Goal: Check status: Check status

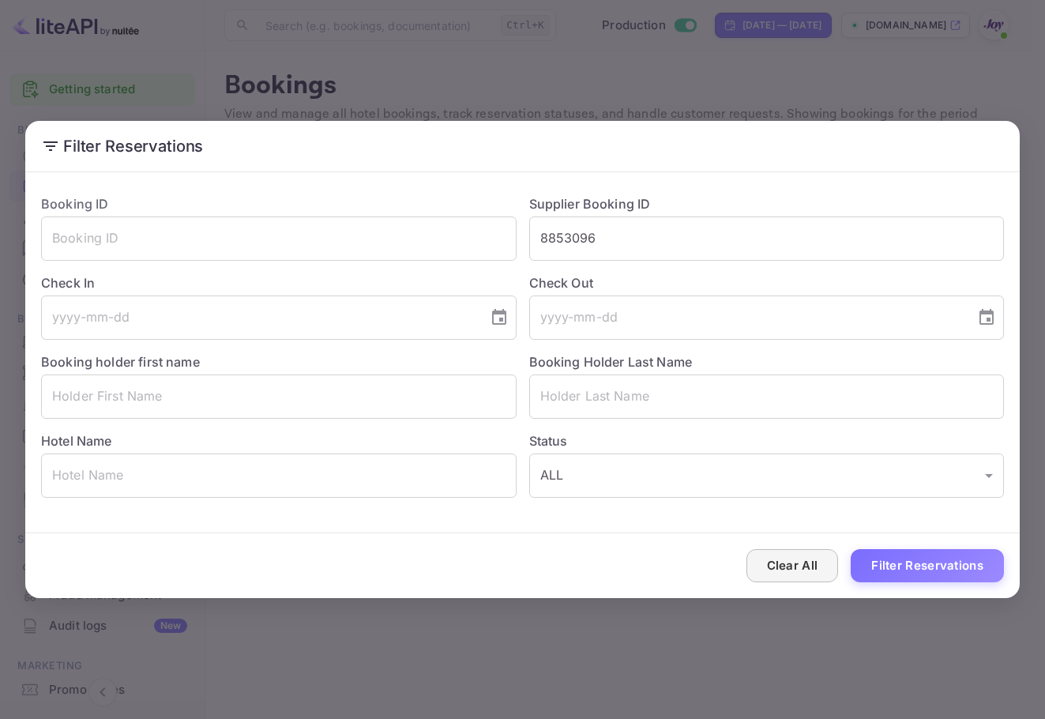
click at [794, 573] on button "Clear All" at bounding box center [792, 566] width 92 height 34
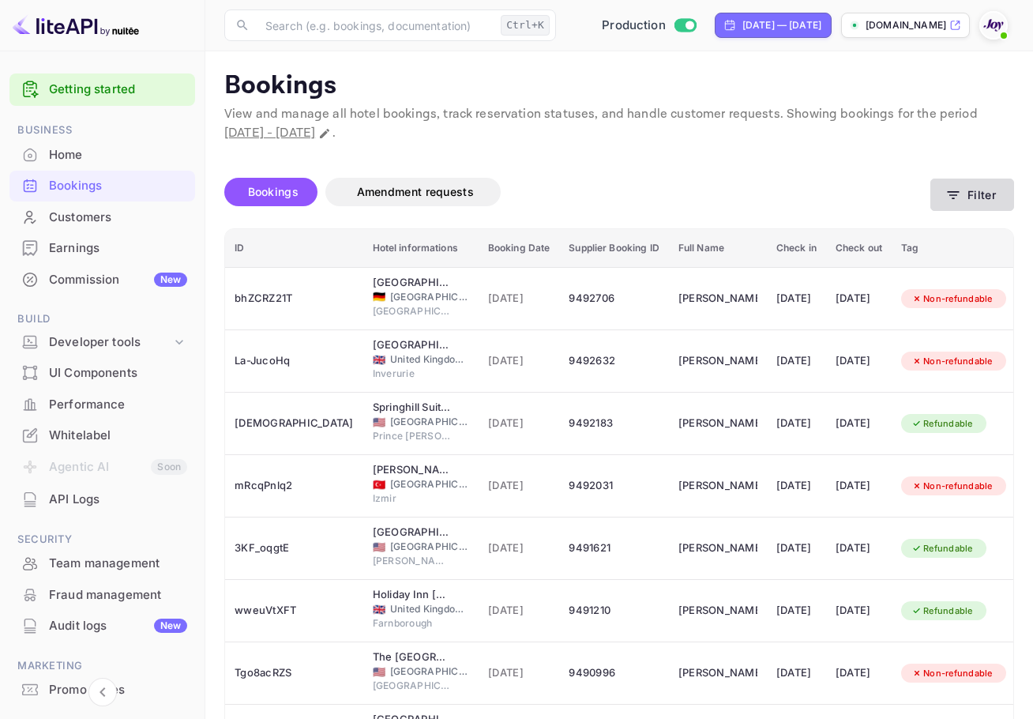
click at [994, 201] on button "Filter" at bounding box center [972, 194] width 84 height 32
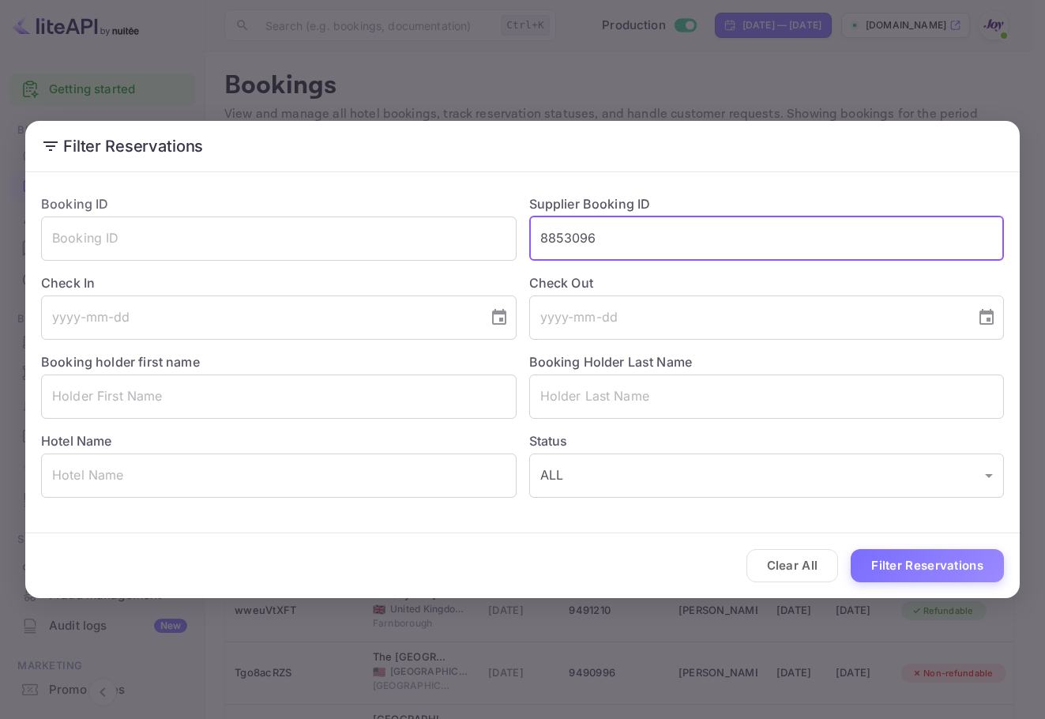
drag, startPoint x: 690, startPoint y: 241, endPoint x: 542, endPoint y: 372, distance: 198.1
click at [230, 227] on div "Booking ID ​ Supplier Booking ID 8853096 ​ Check In ​ Check Out ​ Booking holde…" at bounding box center [515, 340] width 975 height 316
paste input "9315603"
type input "9315603"
click at [925, 554] on button "Filter Reservations" at bounding box center [926, 566] width 153 height 34
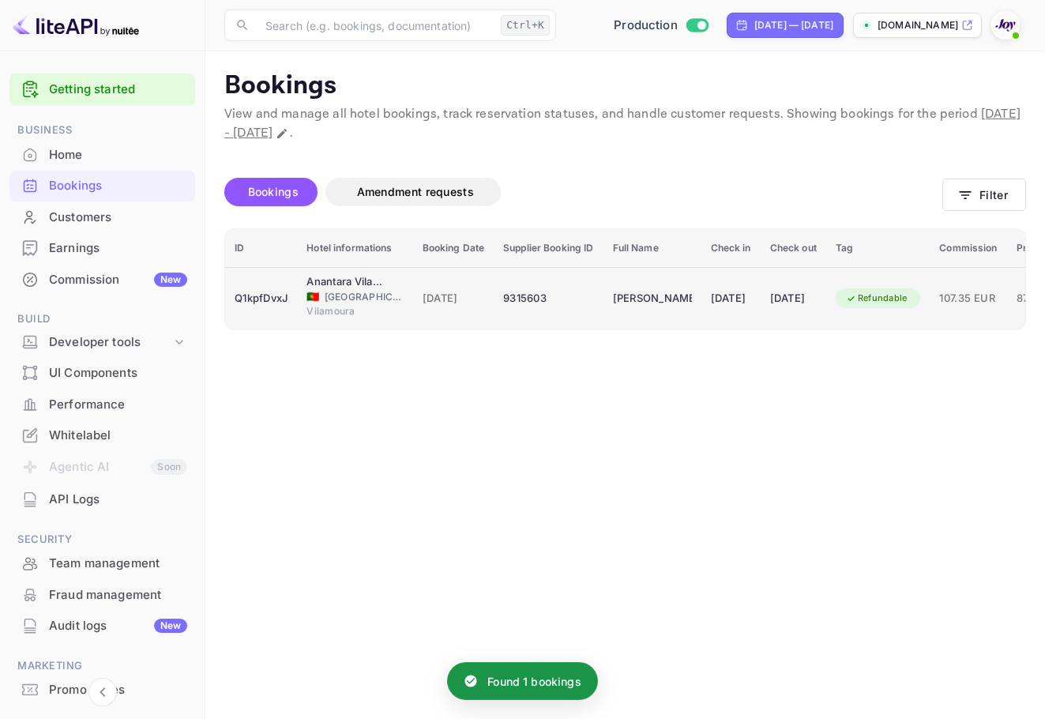
click at [618, 293] on div "[PERSON_NAME]" at bounding box center [652, 298] width 79 height 25
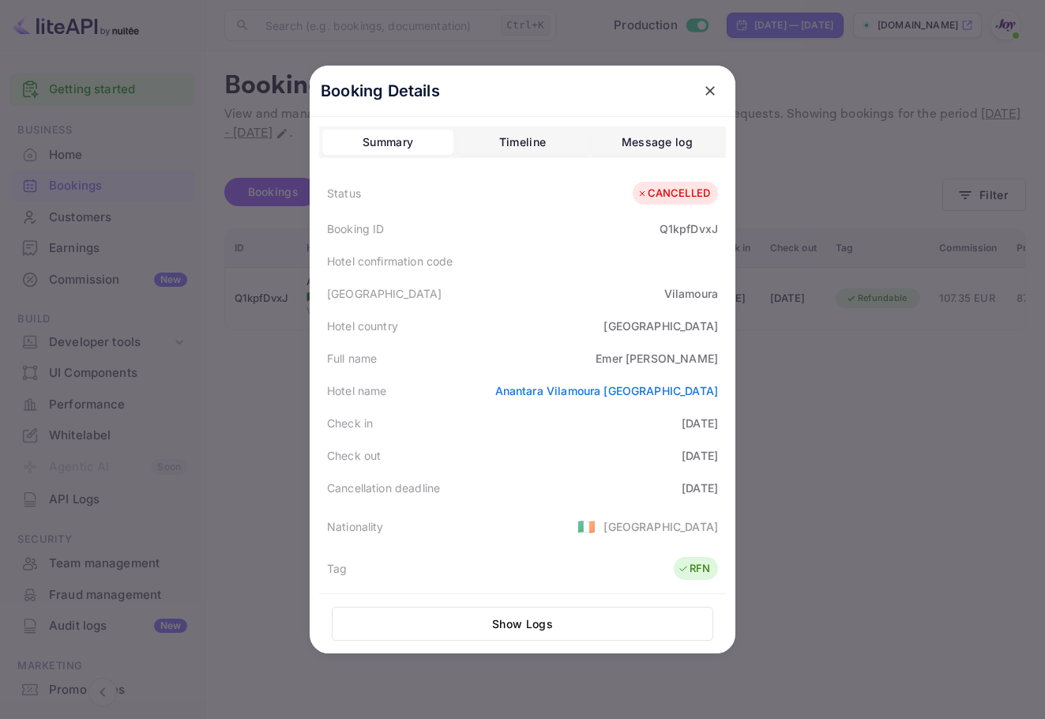
click at [705, 94] on icon "close" at bounding box center [709, 90] width 9 height 9
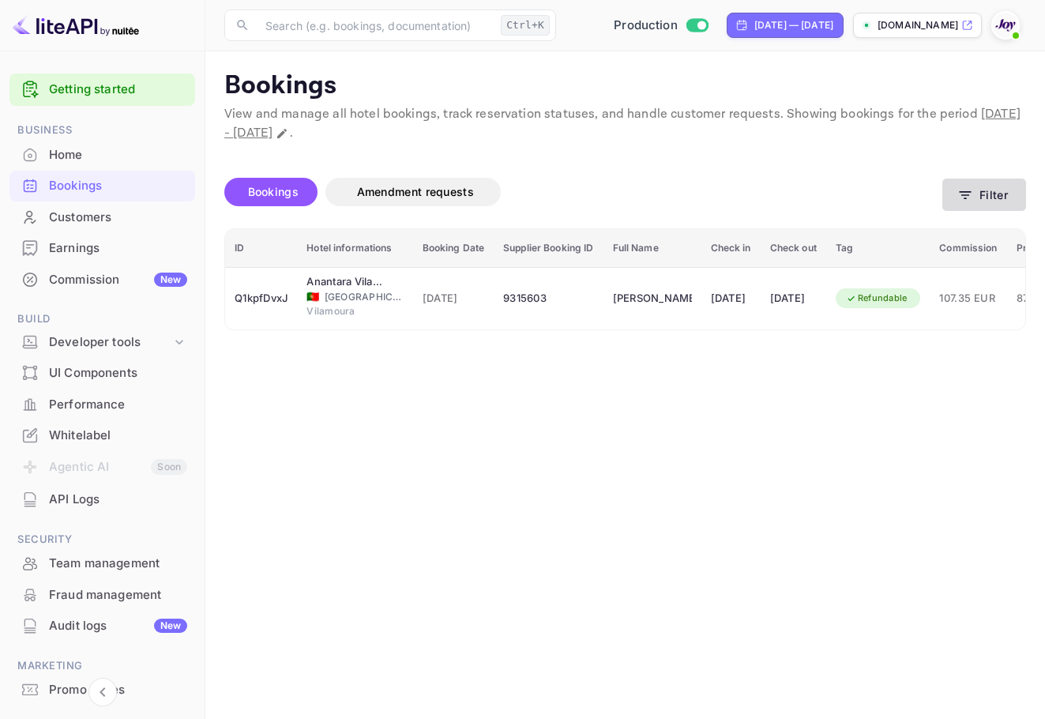
click at [972, 204] on button "Filter" at bounding box center [984, 194] width 84 height 32
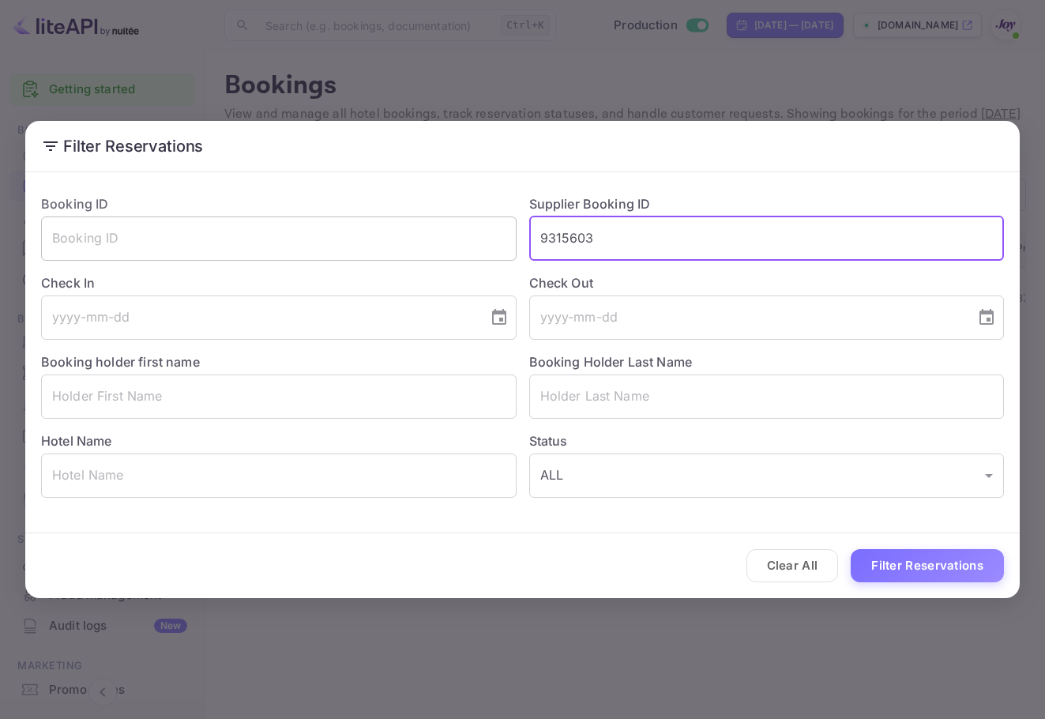
drag, startPoint x: 719, startPoint y: 252, endPoint x: 407, endPoint y: 223, distance: 314.0
click at [405, 223] on div "Booking ID ​ Supplier Booking ID 9315603 ​ Check In ​ Check Out ​ Booking holde…" at bounding box center [515, 340] width 975 height 316
paste input "454331"
type input "9454331"
click at [953, 563] on button "Filter Reservations" at bounding box center [926, 566] width 153 height 34
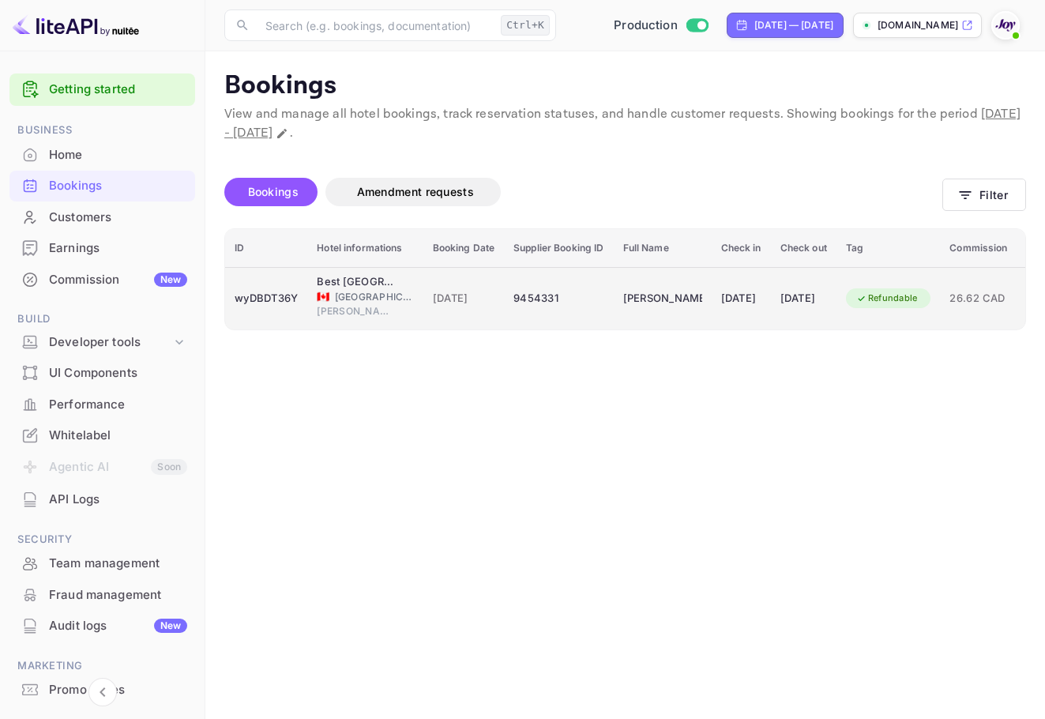
click at [687, 280] on td "[PERSON_NAME] Heminngway" at bounding box center [663, 298] width 98 height 62
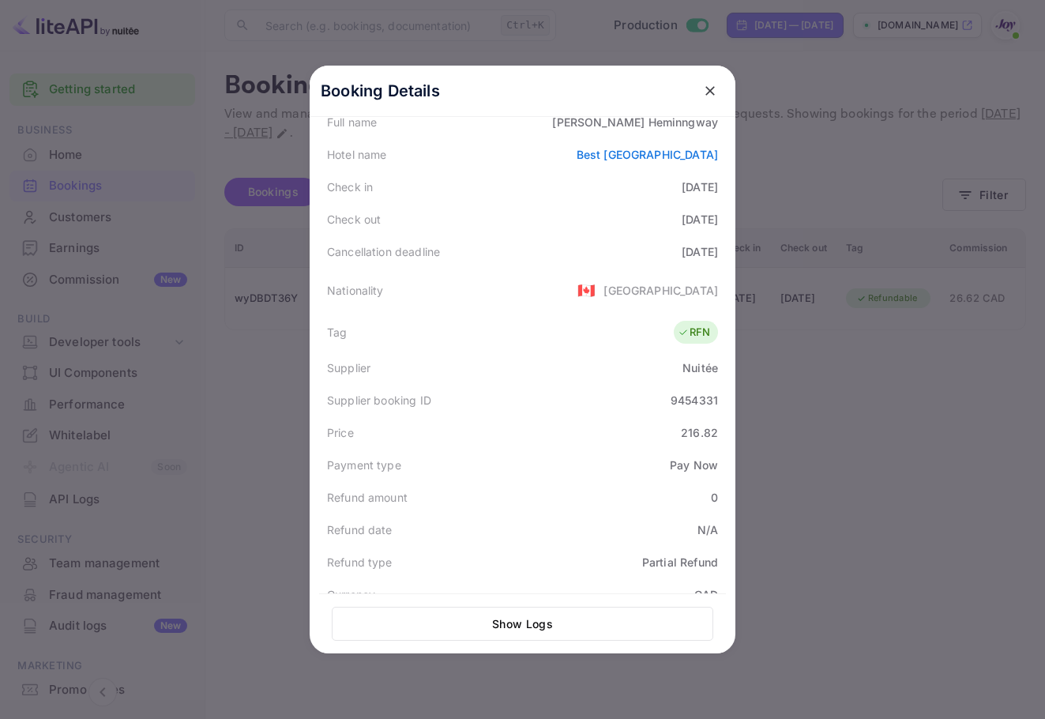
scroll to position [237, 0]
click at [712, 88] on button "close" at bounding box center [710, 91] width 28 height 28
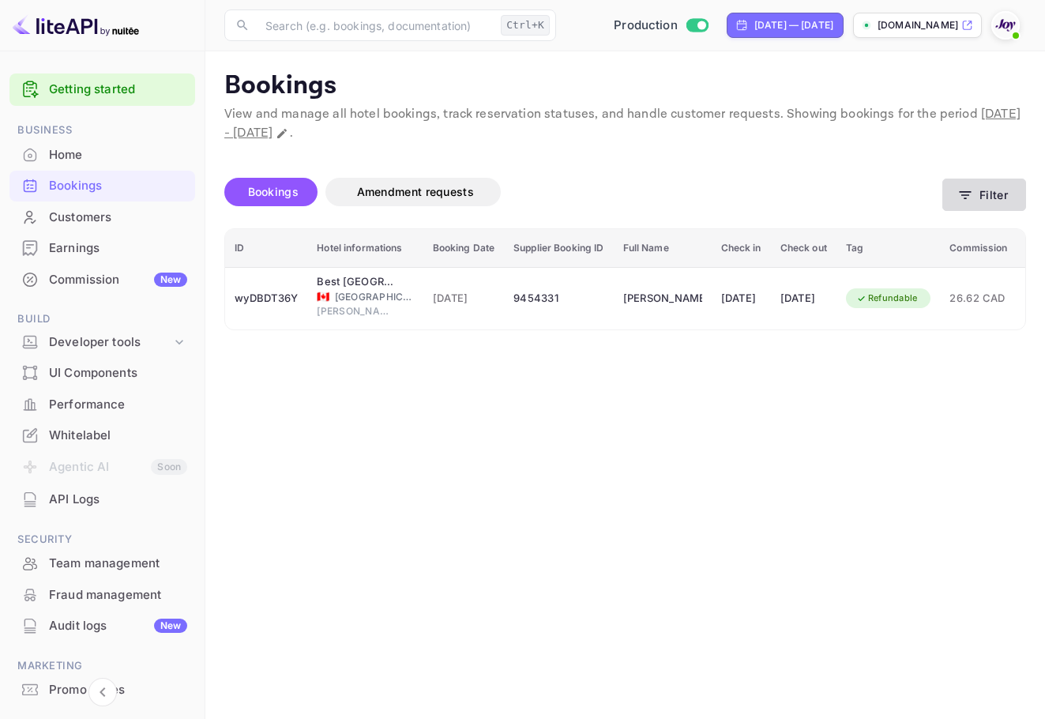
click at [1006, 186] on button "Filter" at bounding box center [984, 194] width 84 height 32
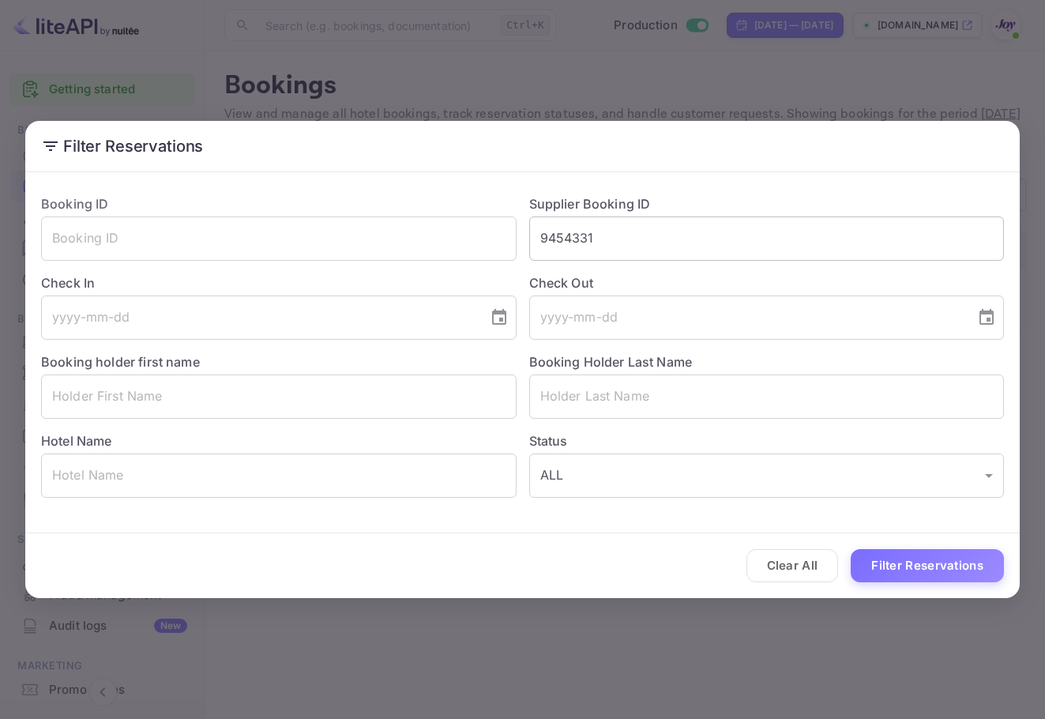
click at [837, 241] on input "9454331" at bounding box center [766, 238] width 475 height 44
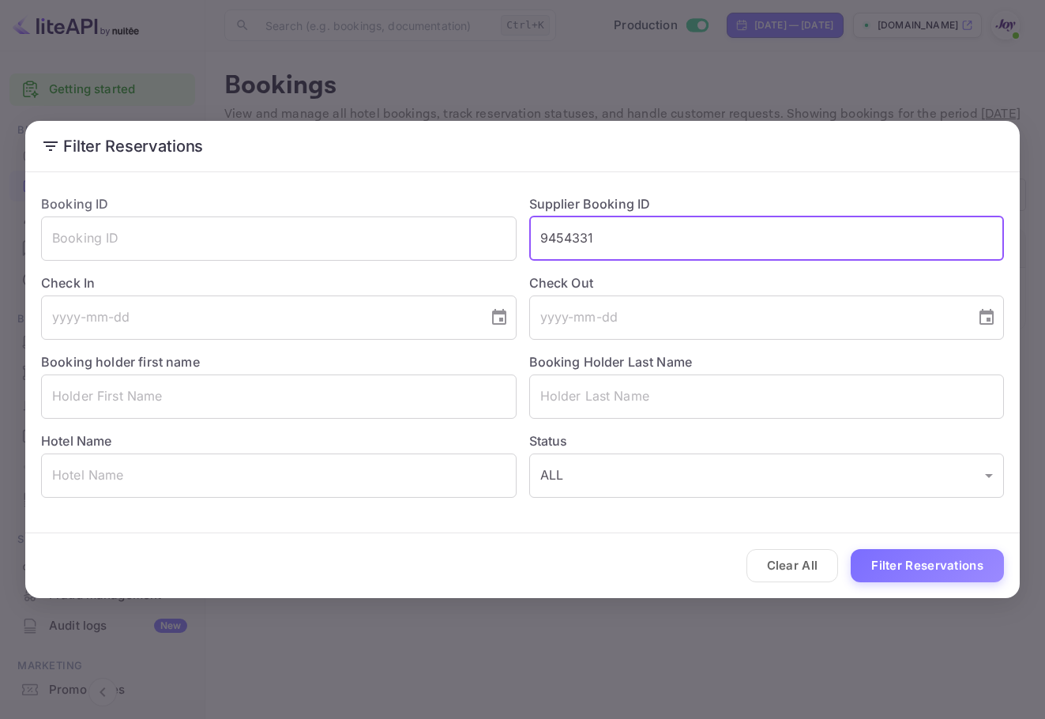
click at [837, 241] on input "9454331" at bounding box center [766, 238] width 475 height 44
paste input "7799098"
type input "7799098"
click at [930, 558] on button "Filter Reservations" at bounding box center [926, 566] width 153 height 34
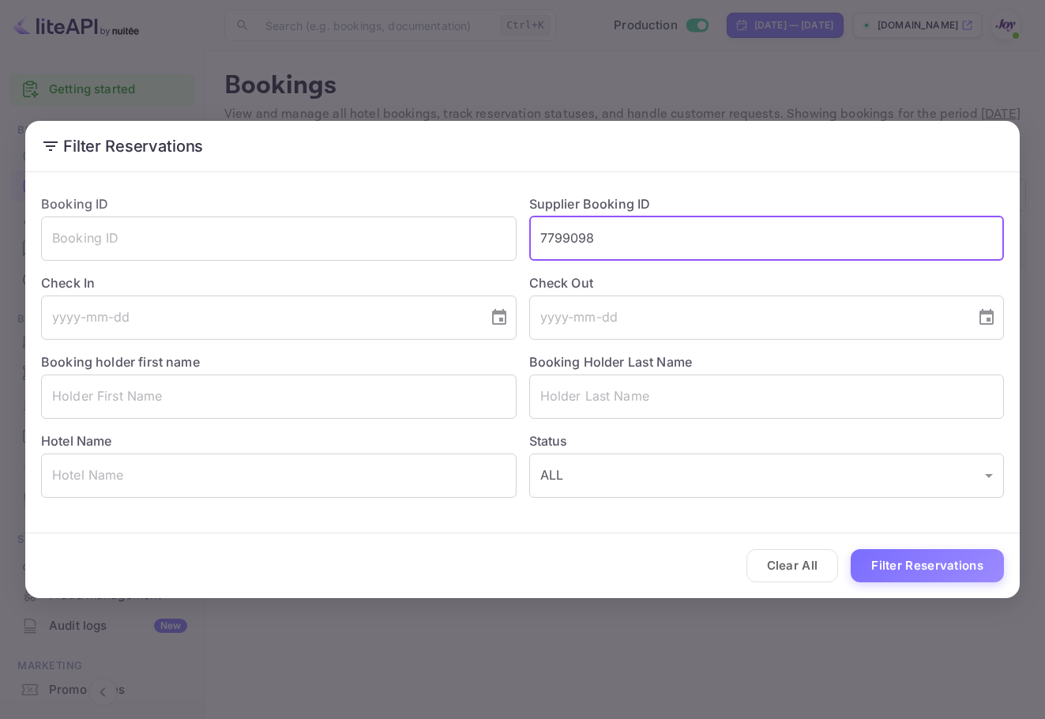
drag, startPoint x: 677, startPoint y: 227, endPoint x: 335, endPoint y: 213, distance: 342.2
click at [316, 211] on div "Booking ID ​ Supplier Booking ID 7799098 ​ Check In ​ Check Out ​ Booking holde…" at bounding box center [515, 340] width 975 height 316
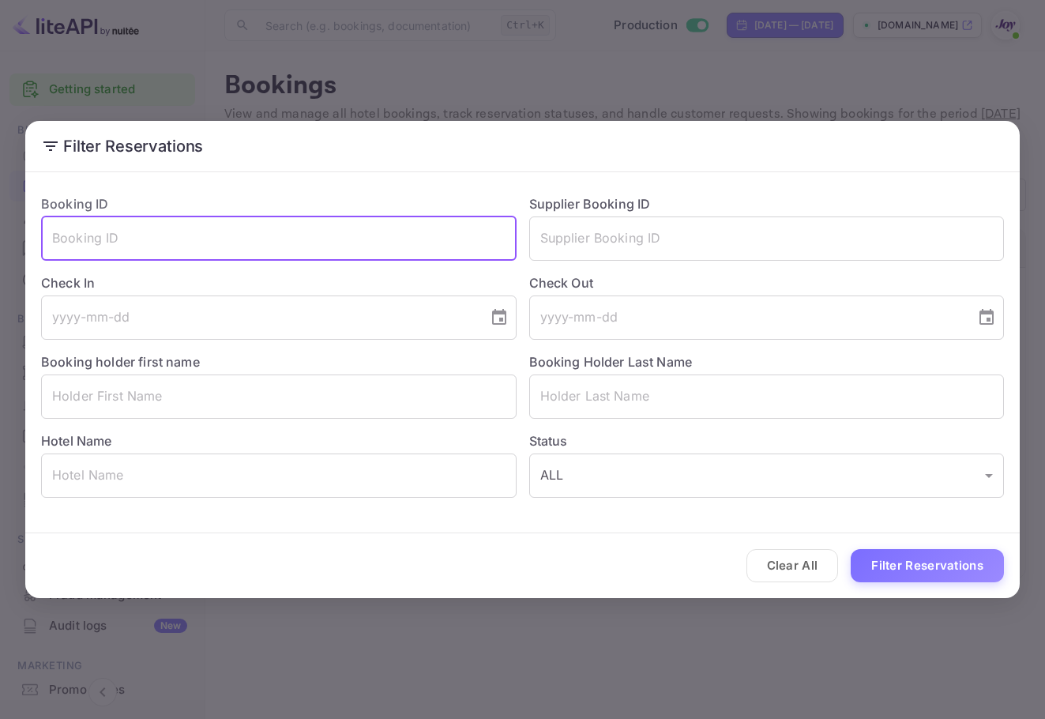
click at [221, 250] on input "text" at bounding box center [278, 238] width 475 height 44
paste input "7799098"
type input "7799098"
click at [883, 561] on button "Filter Reservations" at bounding box center [926, 566] width 153 height 34
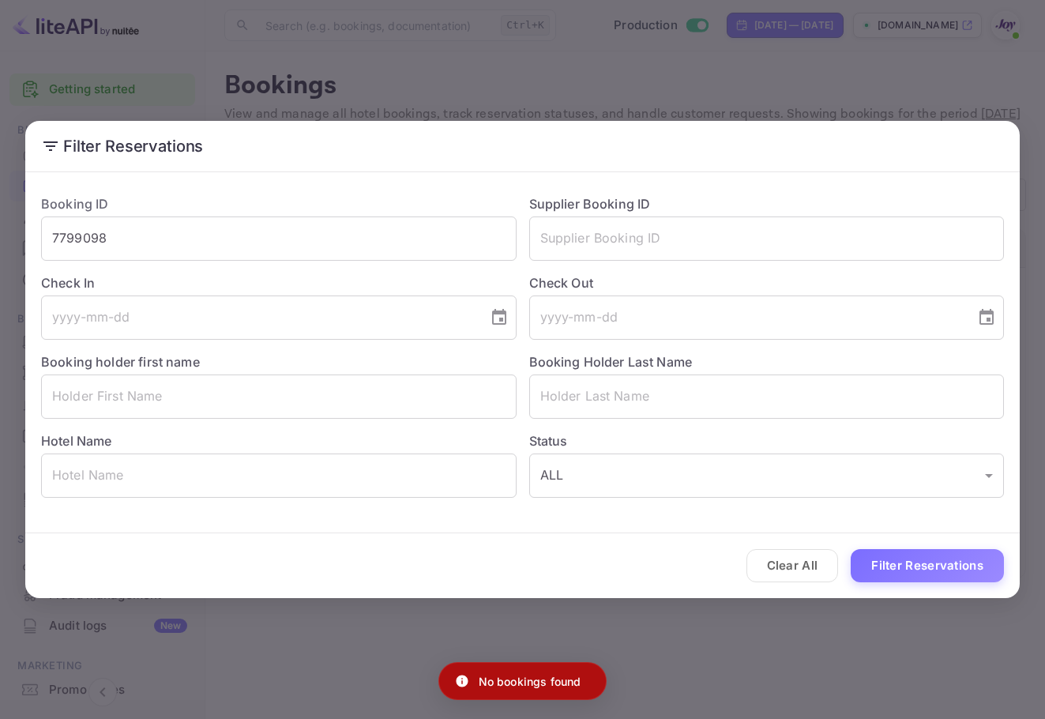
click at [0, 230] on div "Filter Reservations Booking ID 7799098 ​ Supplier Booking ID ​ Check In ​ Check…" at bounding box center [522, 359] width 1045 height 719
click at [703, 246] on input "text" at bounding box center [766, 238] width 475 height 44
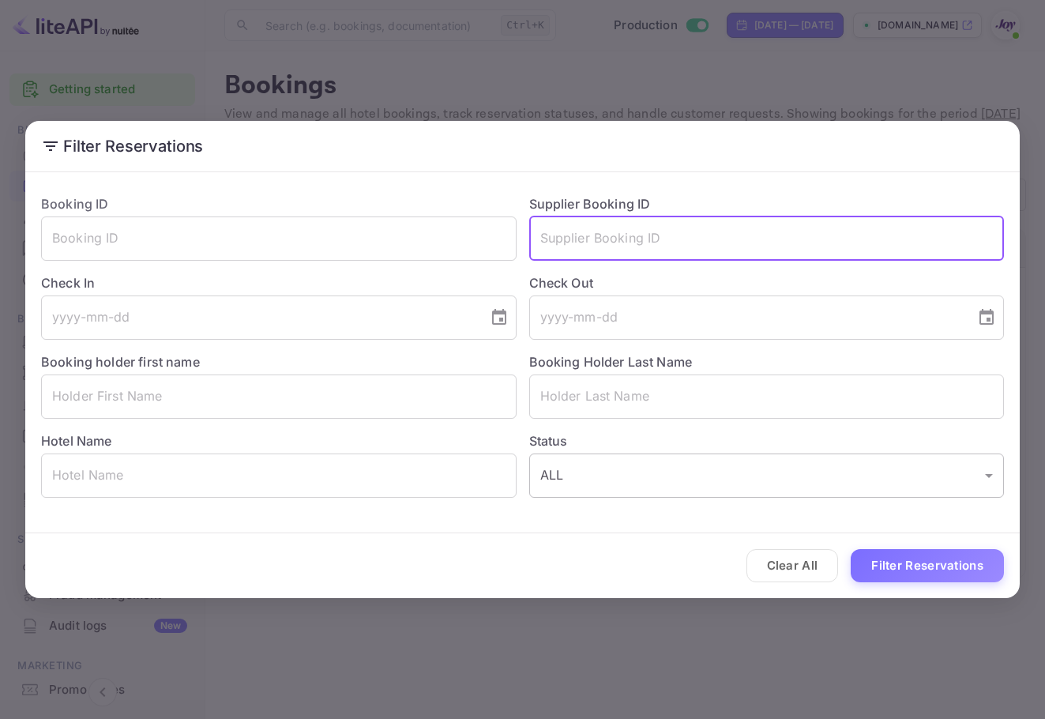
paste input "9322374"
type input "9322374"
click at [952, 563] on button "Filter Reservations" at bounding box center [926, 566] width 153 height 34
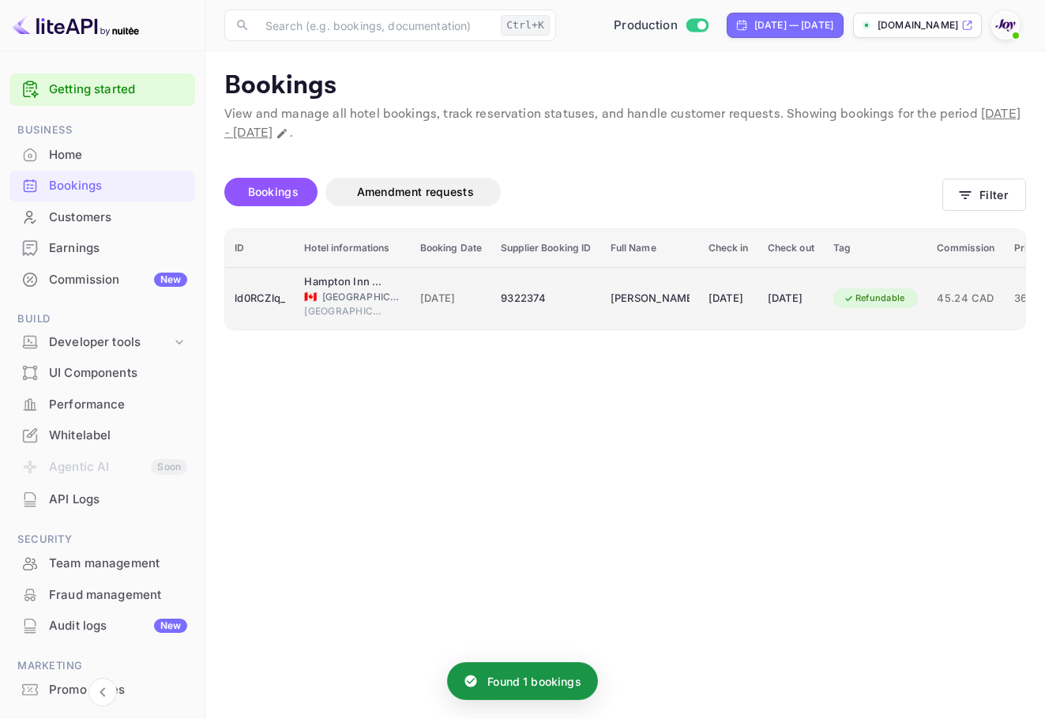
click at [605, 283] on td "[PERSON_NAME]" at bounding box center [650, 298] width 98 height 62
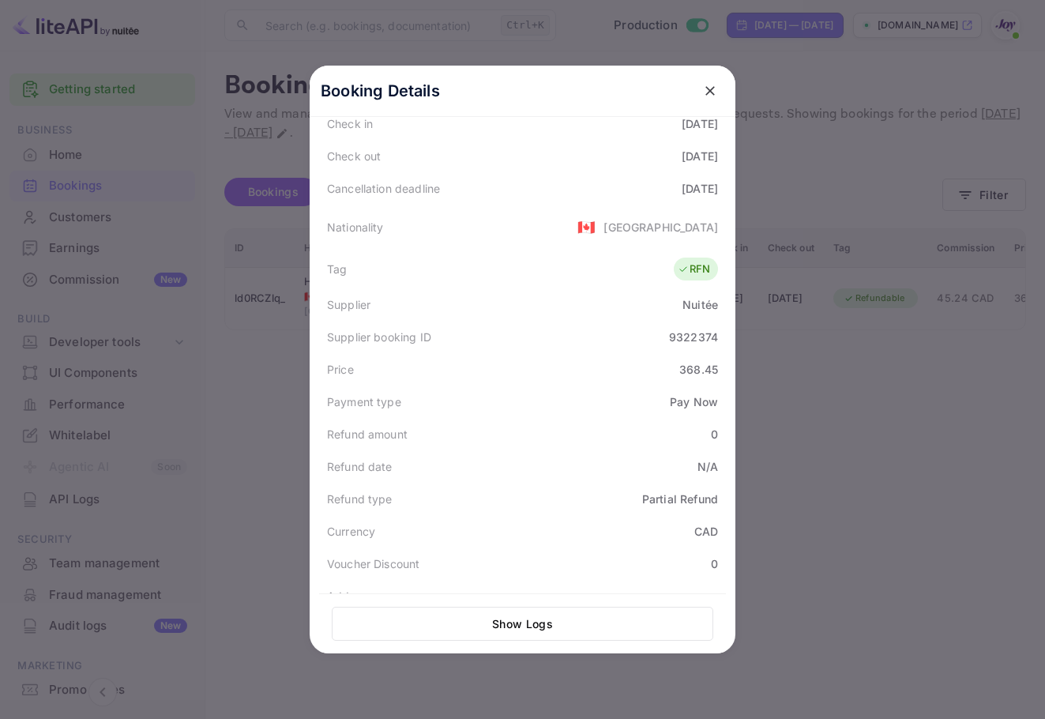
scroll to position [0, 0]
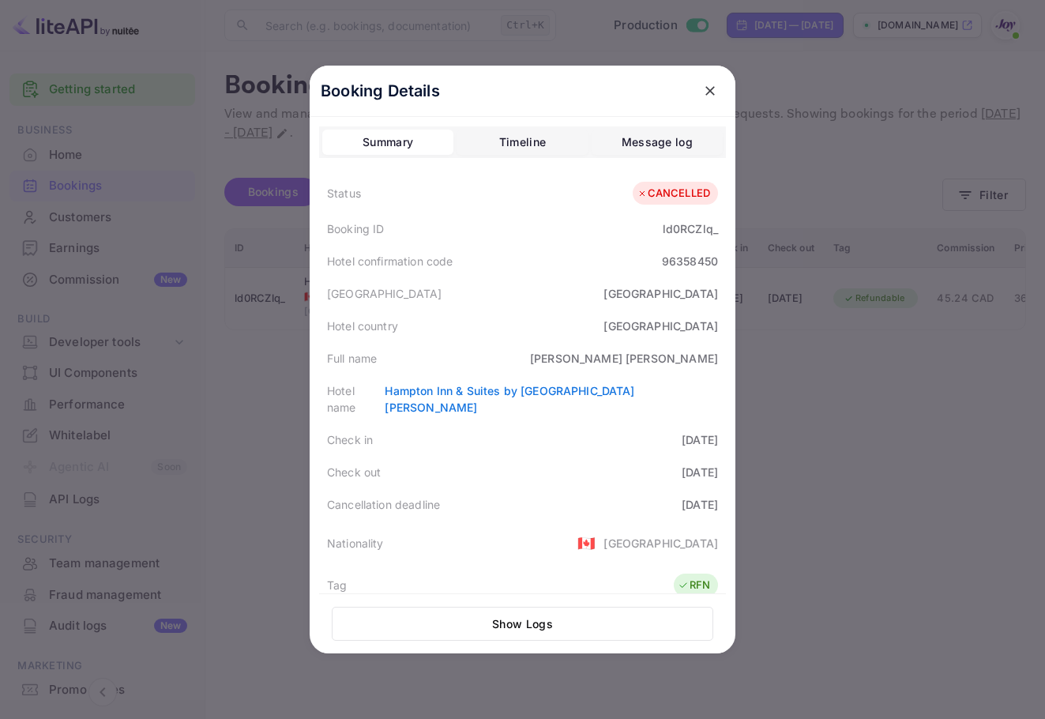
click at [702, 90] on icon "close" at bounding box center [710, 91] width 16 height 16
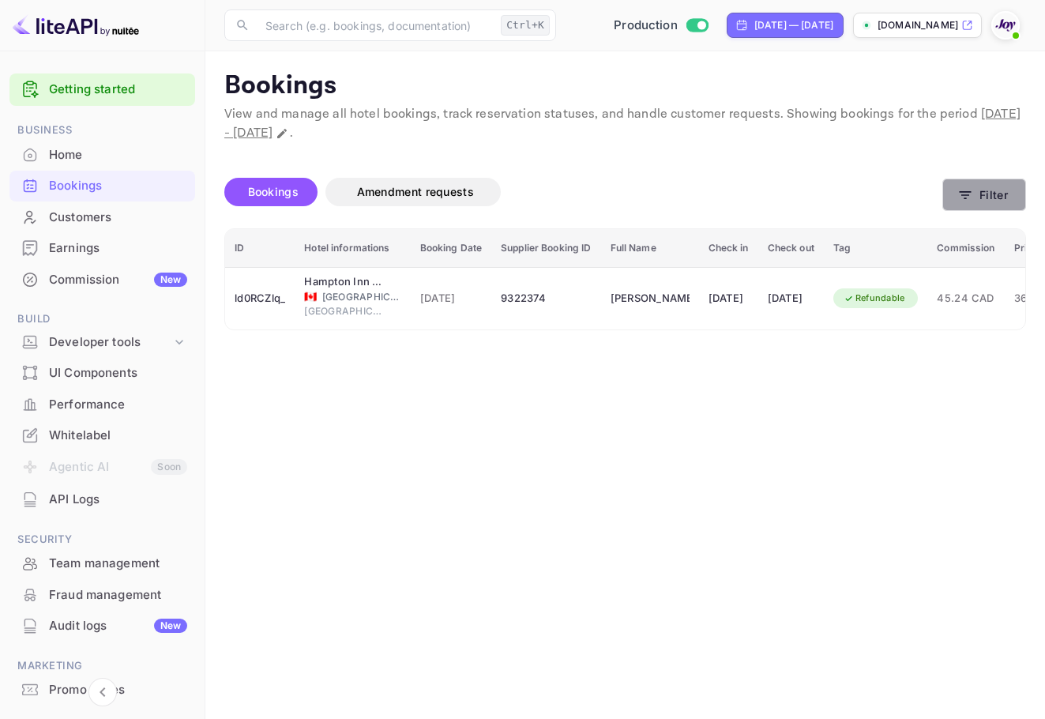
click at [1006, 191] on button "Filter" at bounding box center [984, 194] width 84 height 32
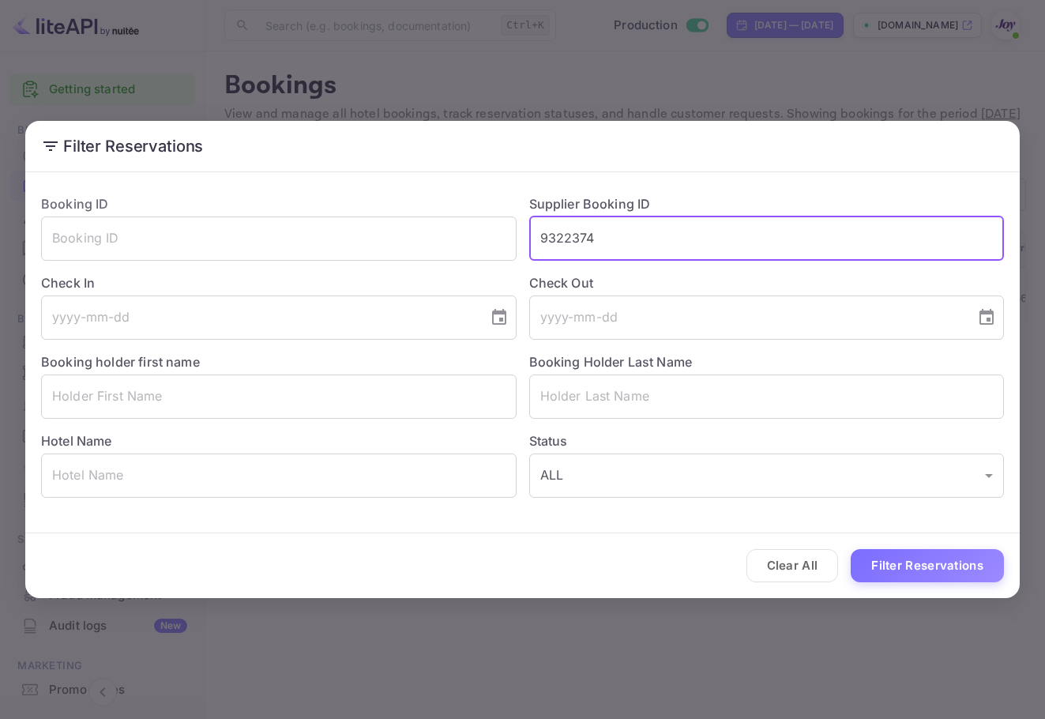
drag, startPoint x: 616, startPoint y: 238, endPoint x: 470, endPoint y: 269, distance: 149.5
click at [468, 265] on div "Booking ID ​ Supplier Booking ID 9322374 ​ Check In ​ Check Out ​ Booking holde…" at bounding box center [515, 340] width 975 height 316
click at [598, 413] on input "text" at bounding box center [766, 396] width 475 height 44
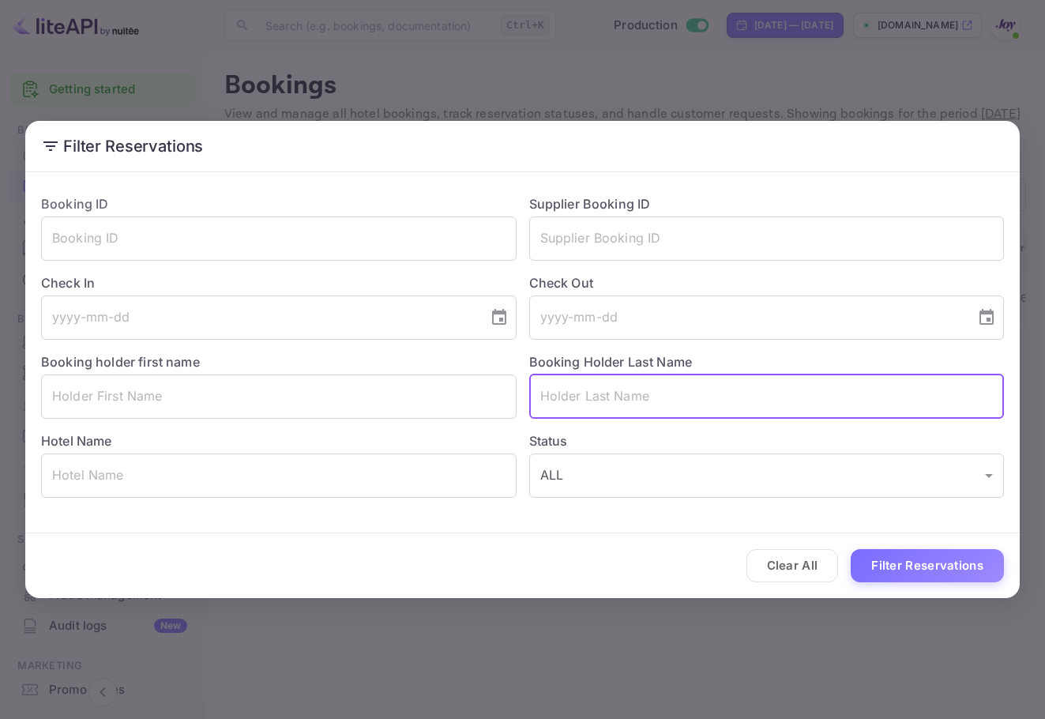
paste input "[PERSON_NAME]"
click at [546, 396] on input "[PERSON_NAME]" at bounding box center [766, 396] width 475 height 44
type input "[PERSON_NAME]"
click at [925, 561] on button "Filter Reservations" at bounding box center [926, 566] width 153 height 34
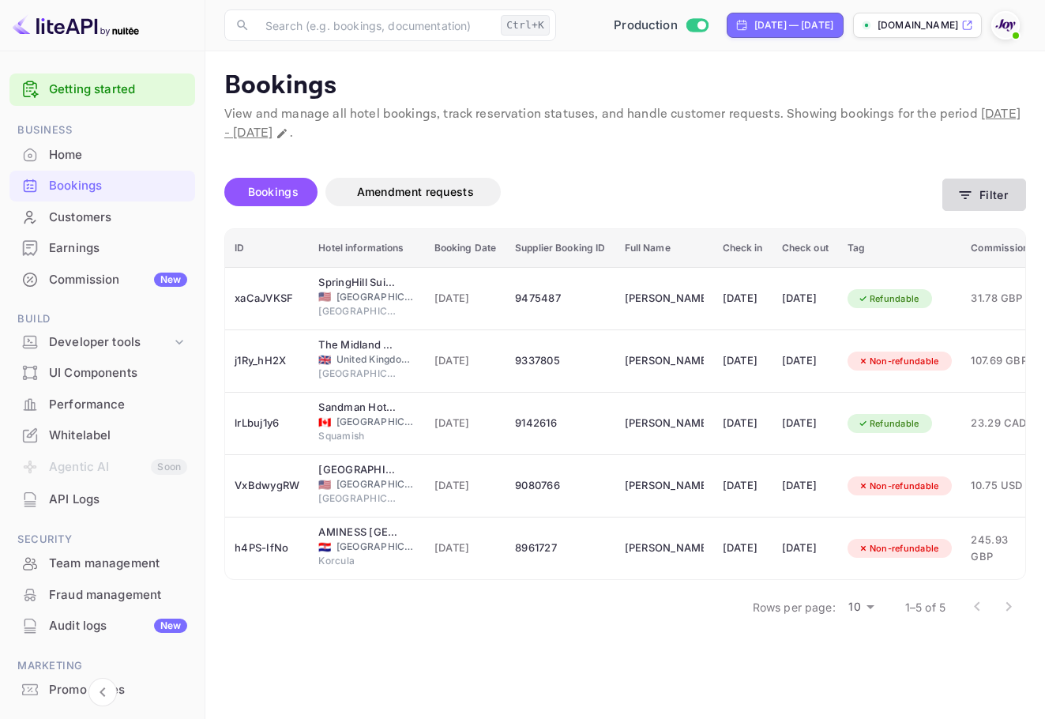
click at [1001, 195] on button "Filter" at bounding box center [984, 194] width 84 height 32
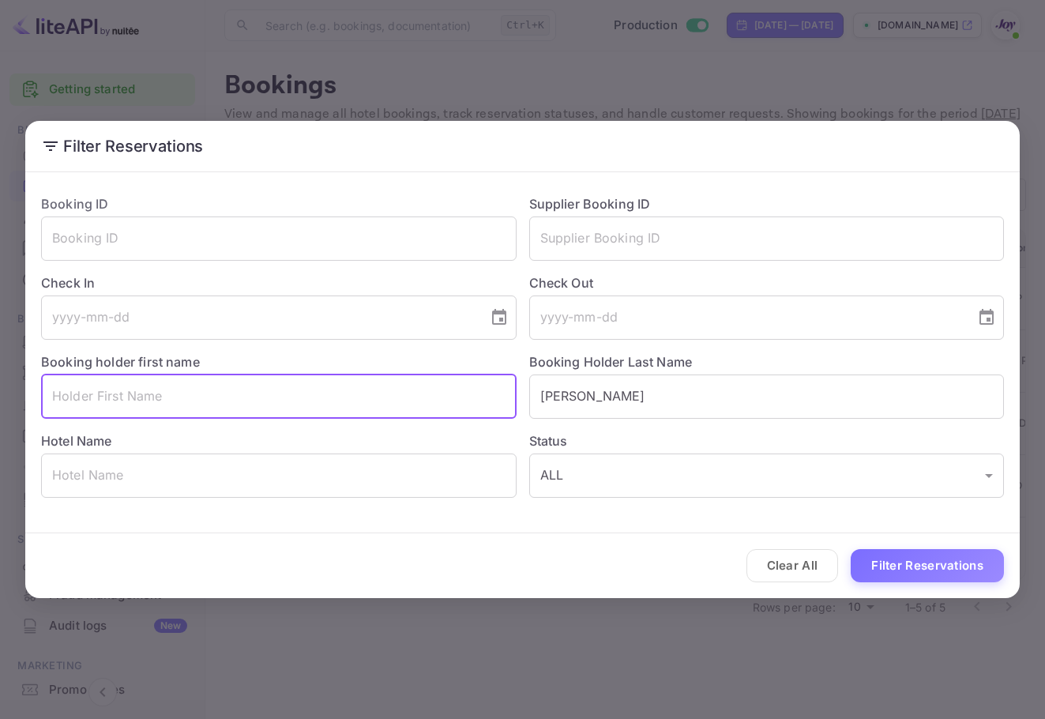
click at [352, 385] on input "text" at bounding box center [278, 396] width 475 height 44
paste input "[PERSON_NAME]"
type input "[PERSON_NAME]"
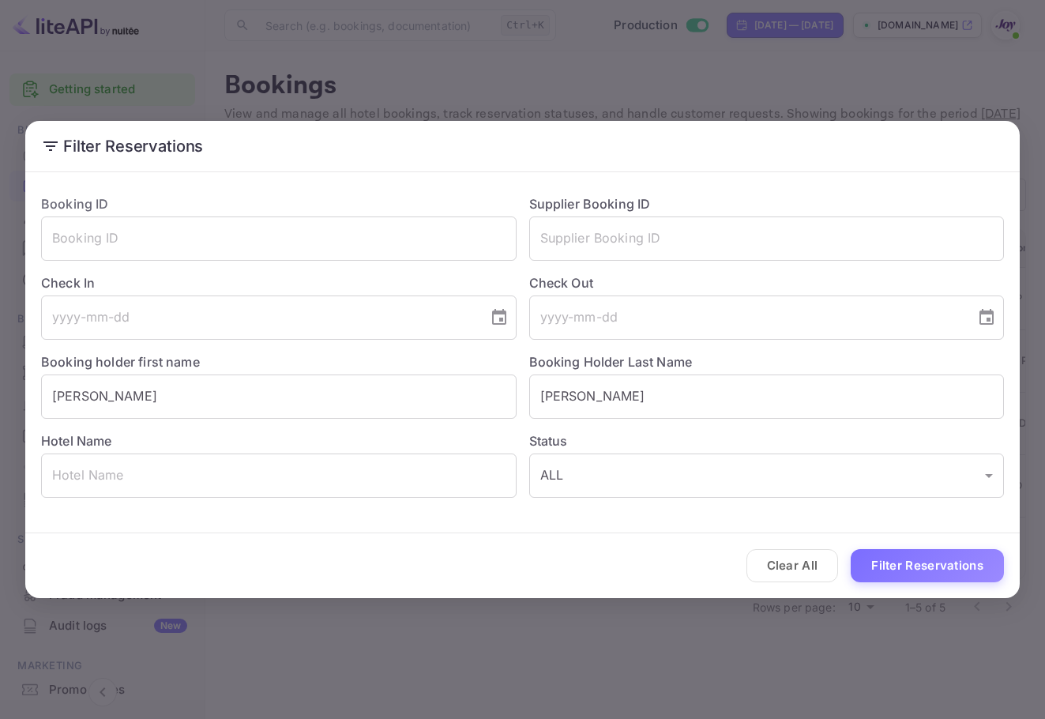
click at [871, 541] on div "Clear All Filter Reservations" at bounding box center [522, 566] width 994 height 66
drag, startPoint x: 893, startPoint y: 582, endPoint x: 903, endPoint y: 560, distance: 24.4
click at [893, 580] on button "Filter Reservations" at bounding box center [926, 566] width 153 height 34
click at [904, 558] on div "Clear All Loading..." at bounding box center [522, 566] width 994 height 66
click at [730, 225] on input "text" at bounding box center [766, 238] width 475 height 44
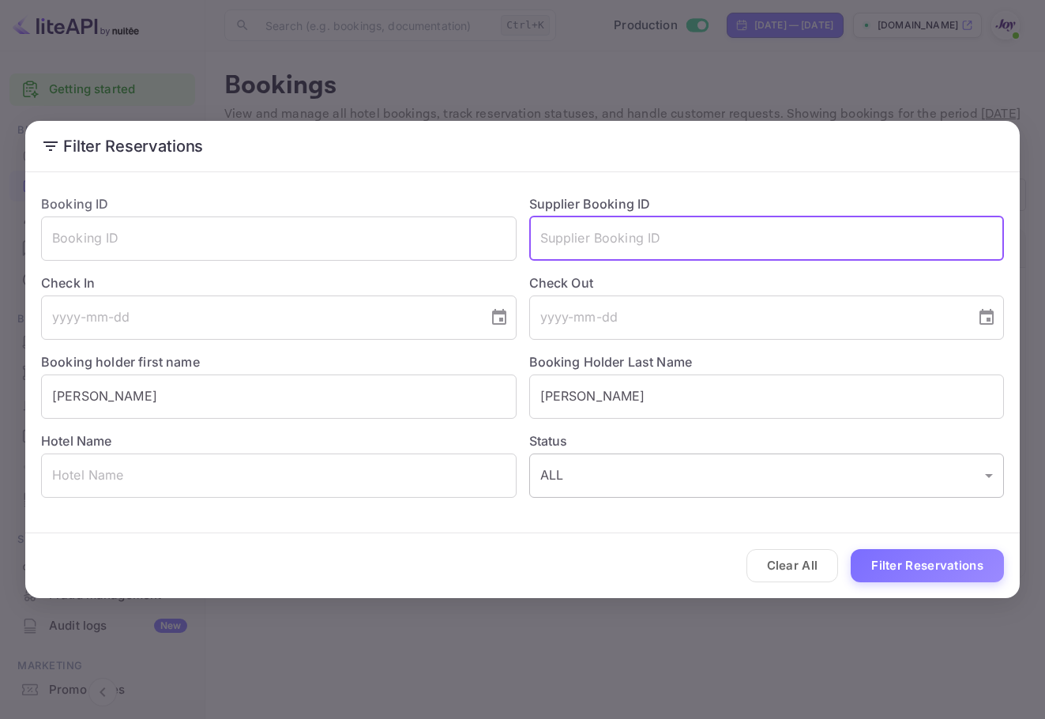
paste input "8932920"
type input "8932920"
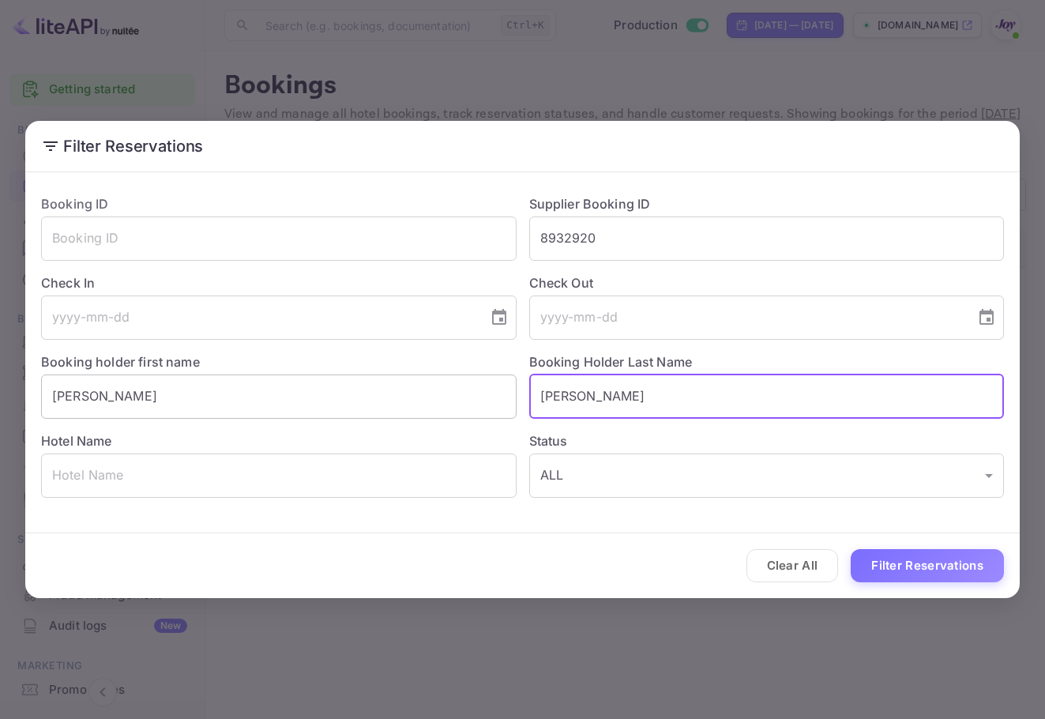
drag, startPoint x: 599, startPoint y: 382, endPoint x: 470, endPoint y: 404, distance: 130.6
click at [470, 404] on div "Booking ID ​ Supplier Booking ID 8932920 ​ Check In ​ Check Out ​ Booking holde…" at bounding box center [515, 340] width 975 height 316
drag, startPoint x: 0, startPoint y: 437, endPoint x: 62, endPoint y: 451, distance: 64.0
click at [0, 441] on div "Filter Reservations Booking ID ​ Supplier Booking ID 8932920 ​ Check In ​ Check…" at bounding box center [522, 359] width 1045 height 719
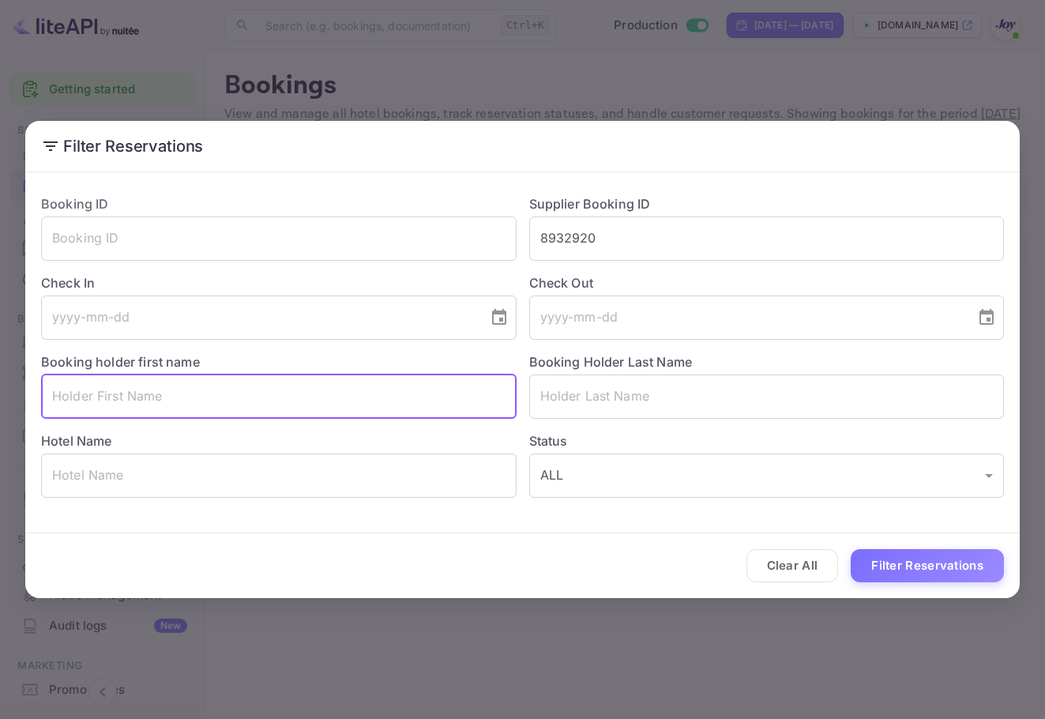
click at [917, 571] on button "Filter Reservations" at bounding box center [926, 566] width 153 height 34
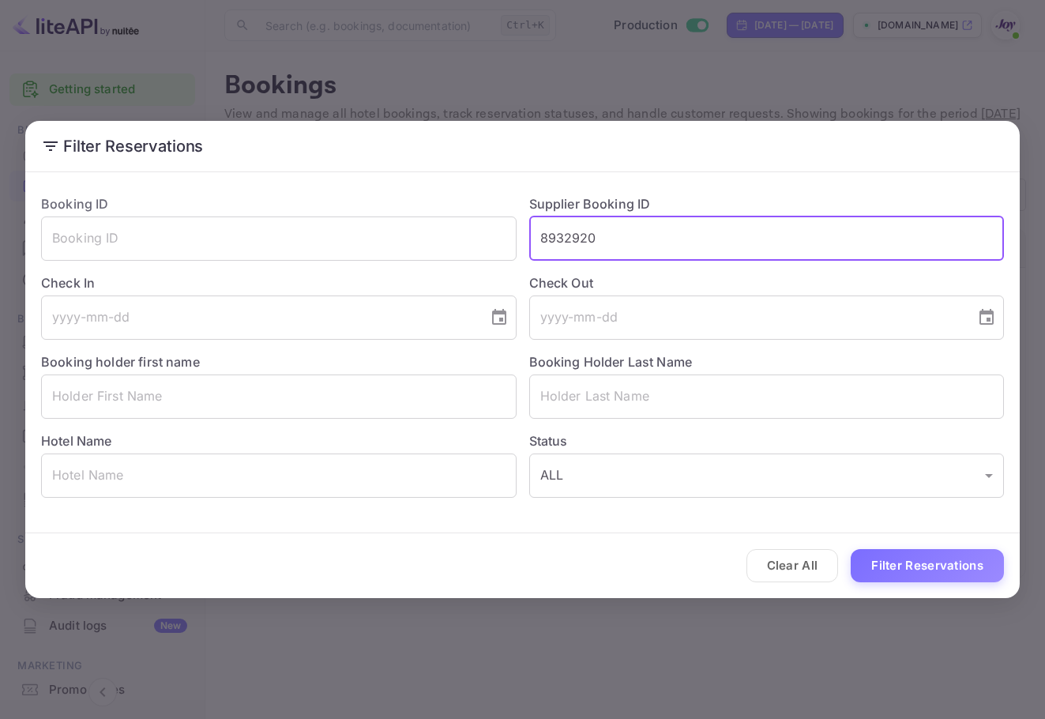
drag, startPoint x: 641, startPoint y: 231, endPoint x: 404, endPoint y: 287, distance: 244.4
click at [338, 205] on div "Booking ID ​ Supplier Booking ID 8932920 ​ Check In ​ Check Out ​ Booking holde…" at bounding box center [515, 340] width 975 height 316
paste input "3072"
type input "8933072"
click at [918, 571] on button "Filter Reservations" at bounding box center [926, 566] width 153 height 34
